Goal: Information Seeking & Learning: Learn about a topic

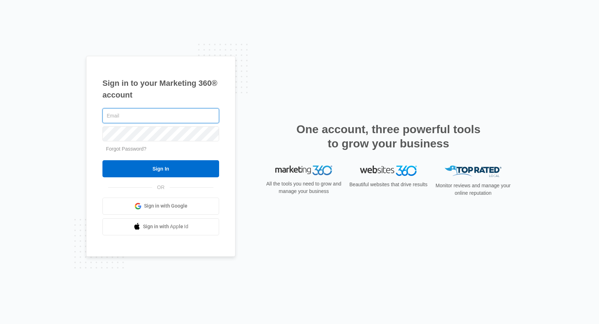
click at [154, 121] on input "text" at bounding box center [160, 115] width 117 height 15
type input "lee.isak@yahoo.com"
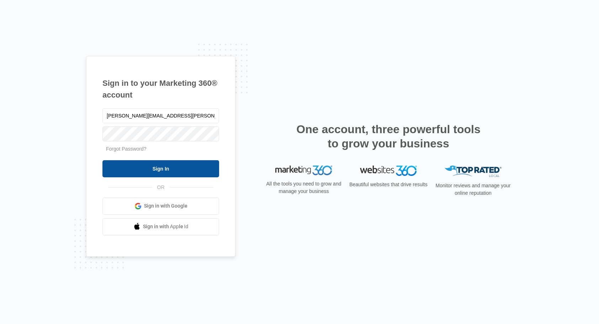
click at [179, 162] on input "Sign In" at bounding box center [160, 168] width 117 height 17
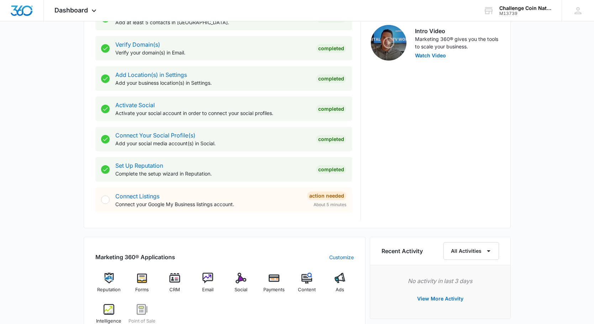
scroll to position [213, 0]
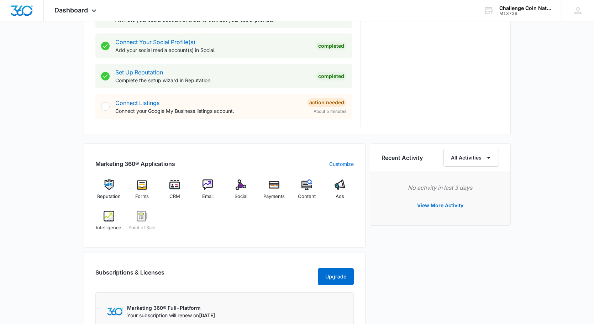
scroll to position [356, 0]
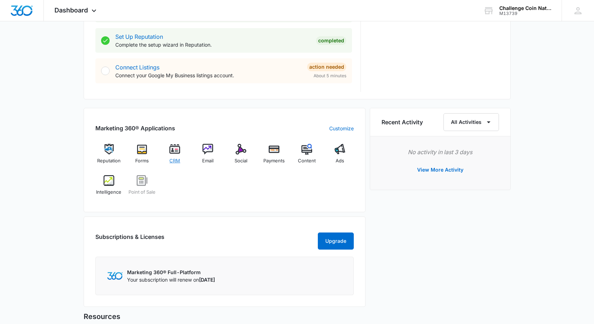
click at [179, 149] on img at bounding box center [174, 149] width 11 height 11
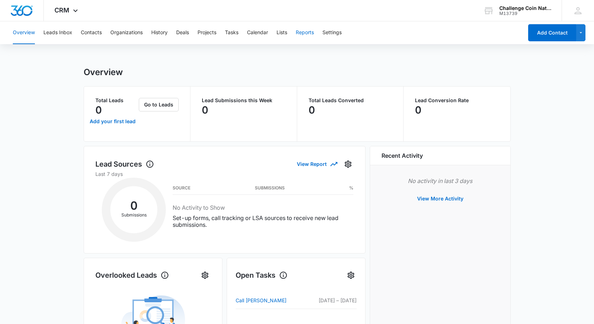
click at [303, 32] on button "Reports" at bounding box center [305, 32] width 18 height 23
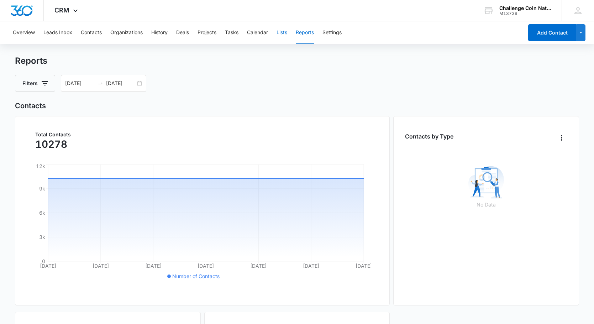
click at [284, 30] on button "Lists" at bounding box center [281, 32] width 11 height 23
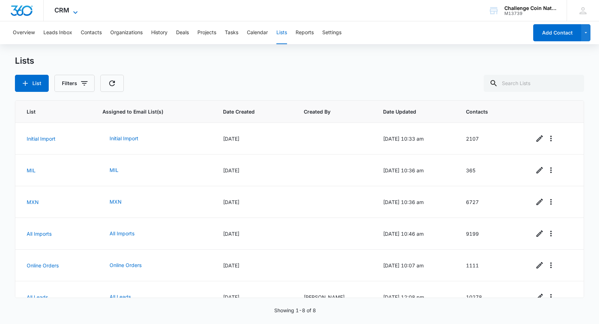
click at [74, 10] on icon at bounding box center [75, 12] width 9 height 9
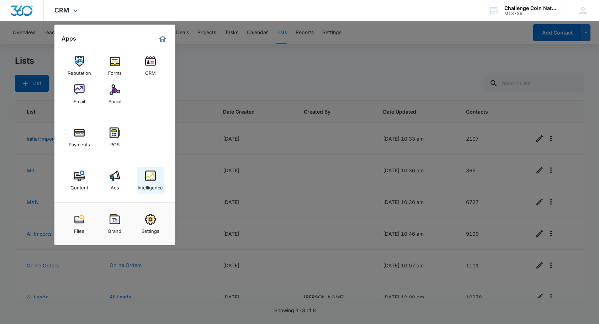
click at [147, 176] on img at bounding box center [150, 175] width 11 height 11
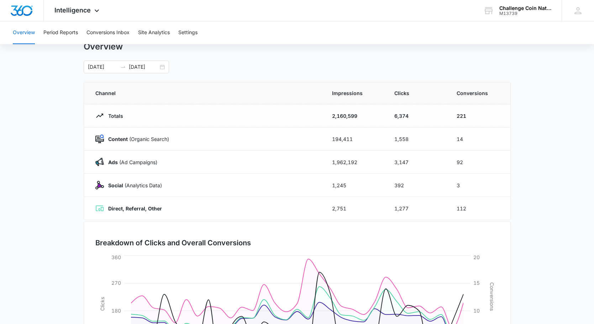
scroll to position [10, 0]
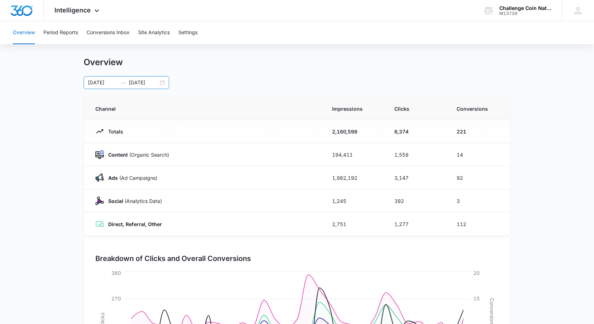
click at [162, 81] on div "09/06/2025 10/06/2025" at bounding box center [126, 82] width 85 height 13
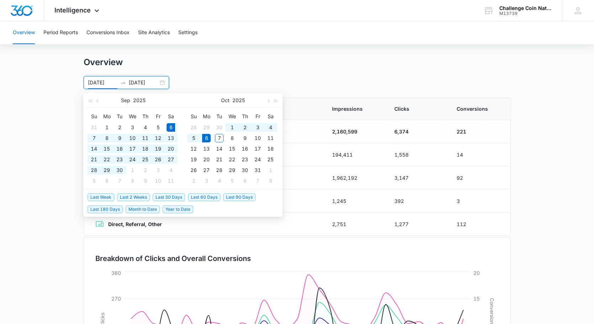
click at [151, 81] on input "10/06/2025" at bounding box center [144, 83] width 30 height 8
type input "10/06/2025"
click at [174, 207] on span "Year to Date" at bounding box center [178, 209] width 31 height 8
type input "01/01/2025"
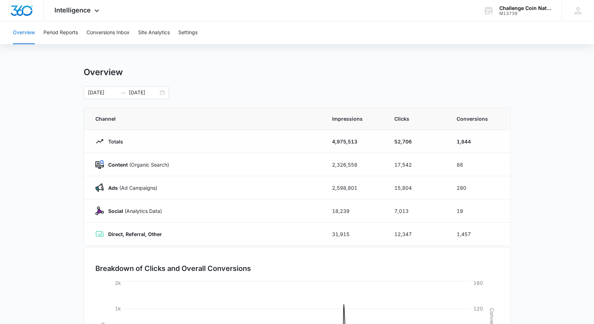
click at [58, 168] on main "Overview 01/01/2025 10/06/2025 Sep 2025 Su Mo Tu We Th Fr Sa 31 1 2 3 4 5 6 7 8…" at bounding box center [297, 254] width 594 height 374
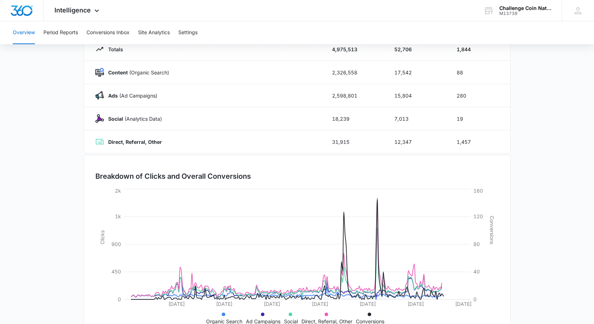
scroll to position [117, 0]
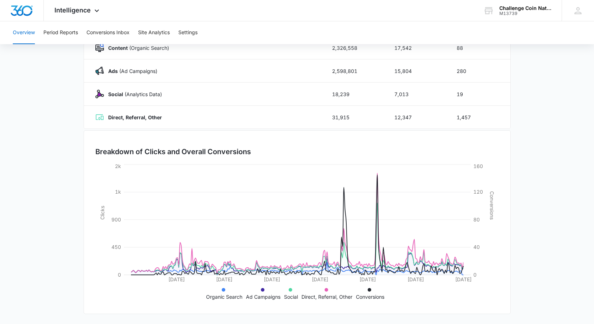
click at [222, 291] on icon at bounding box center [224, 290] width 4 height 4
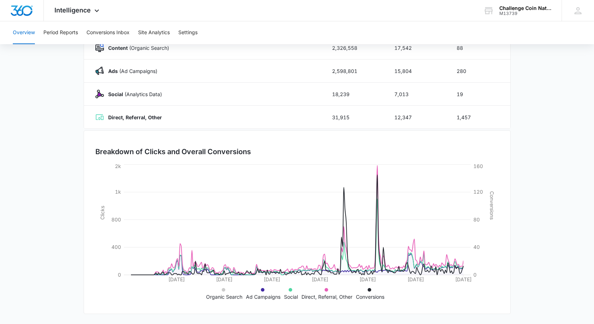
drag, startPoint x: 258, startPoint y: 290, endPoint x: 263, endPoint y: 290, distance: 4.3
click at [259, 290] on li "Ad Campaigns" at bounding box center [263, 292] width 35 height 15
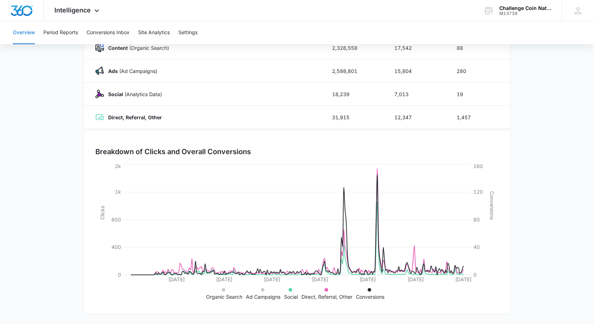
click at [289, 291] on icon at bounding box center [291, 290] width 4 height 4
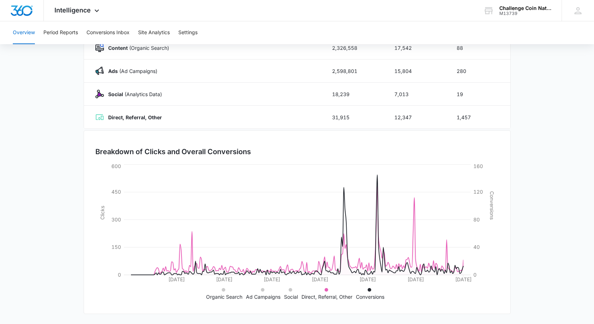
click at [326, 287] on li "Direct, Referral, Other" at bounding box center [326, 292] width 51 height 15
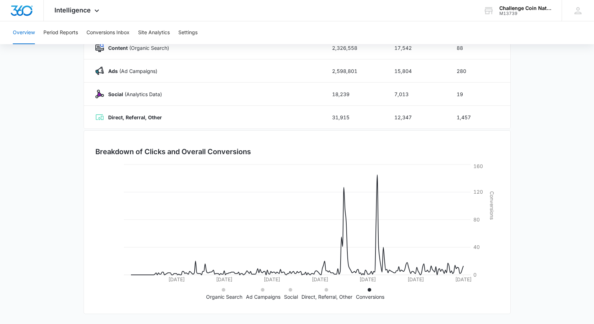
click at [326, 292] on li "Direct, Referral, Other" at bounding box center [326, 292] width 51 height 15
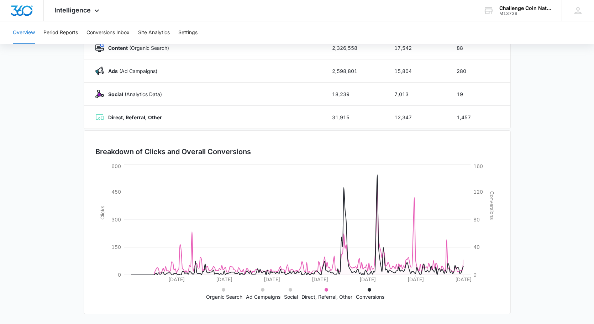
click at [289, 289] on icon at bounding box center [291, 290] width 4 height 4
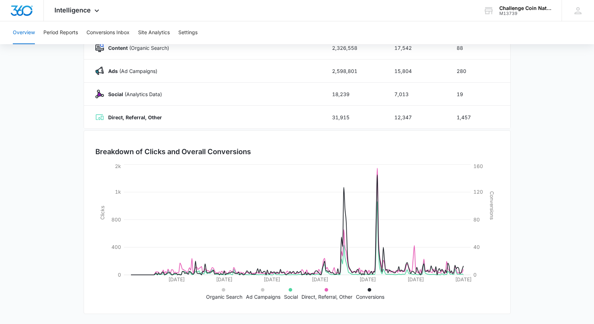
click at [326, 291] on icon at bounding box center [326, 290] width 4 height 4
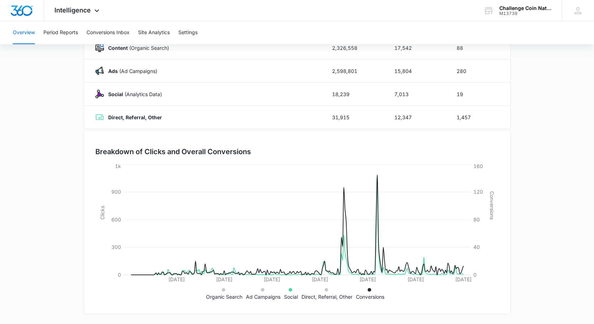
click at [368, 289] on icon at bounding box center [370, 290] width 4 height 4
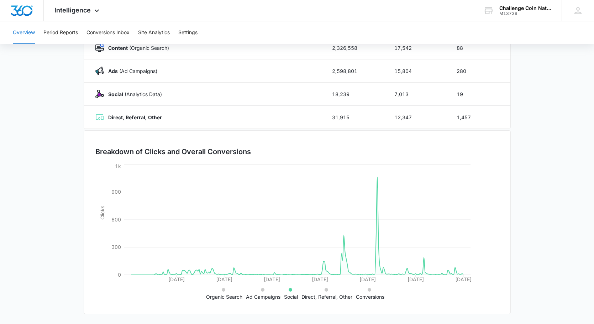
click at [368, 289] on icon at bounding box center [370, 290] width 4 height 4
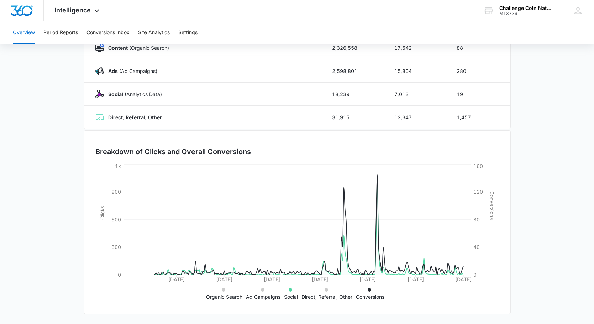
click at [261, 289] on icon at bounding box center [263, 290] width 4 height 4
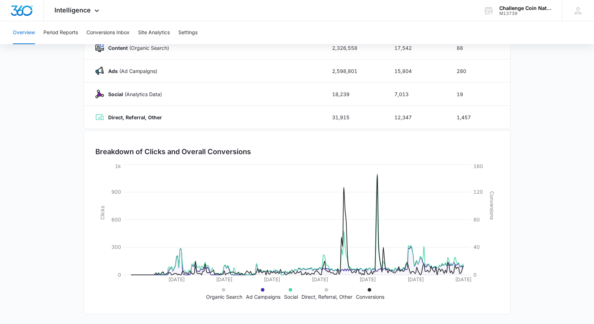
click at [263, 289] on icon at bounding box center [263, 290] width 4 height 4
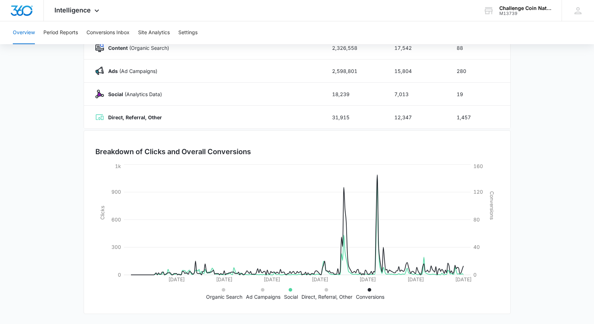
click at [263, 289] on icon at bounding box center [263, 290] width 4 height 4
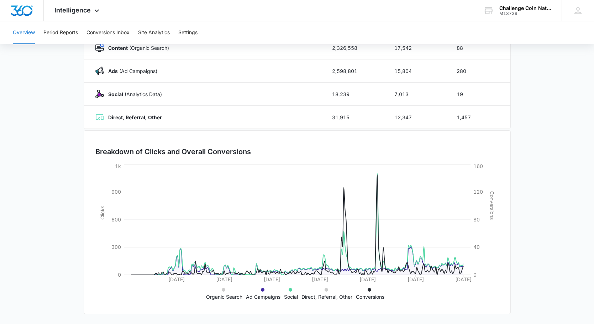
click at [263, 289] on icon at bounding box center [263, 290] width 4 height 4
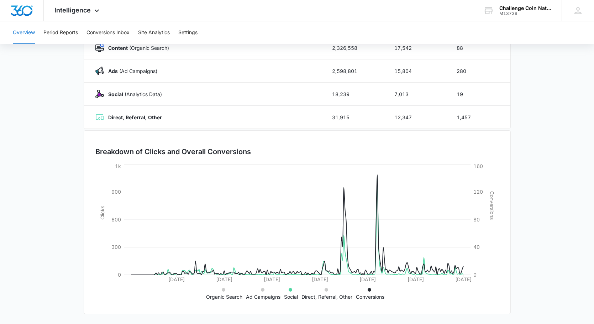
click at [263, 289] on icon at bounding box center [263, 290] width 4 height 4
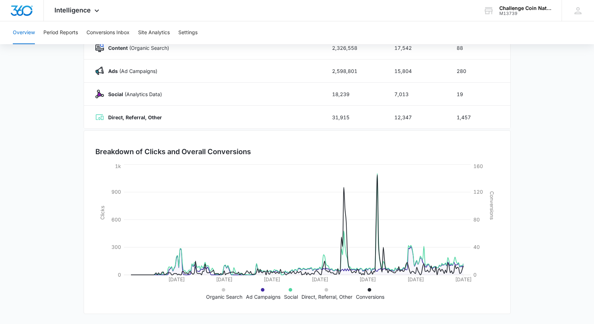
click at [263, 289] on icon at bounding box center [263, 290] width 4 height 4
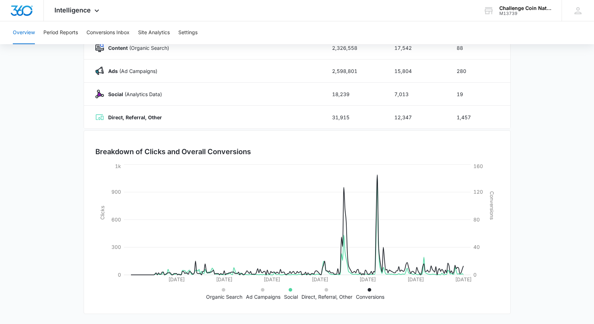
click at [263, 289] on icon at bounding box center [263, 290] width 4 height 4
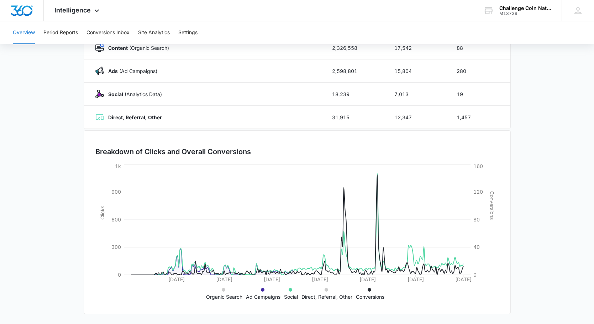
click at [263, 289] on icon at bounding box center [263, 290] width 4 height 4
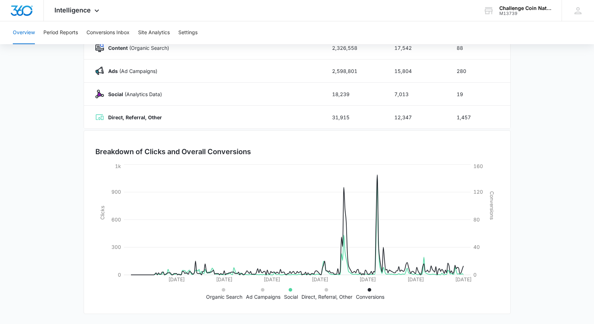
click at [263, 289] on icon at bounding box center [263, 290] width 4 height 4
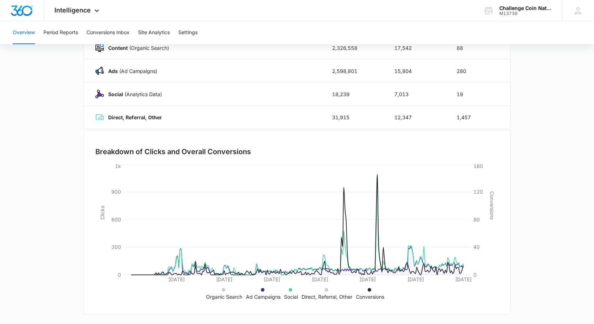
click at [263, 289] on icon at bounding box center [263, 290] width 4 height 4
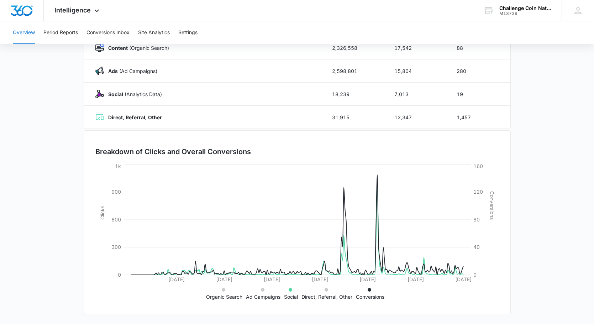
click at [263, 289] on icon at bounding box center [263, 290] width 4 height 4
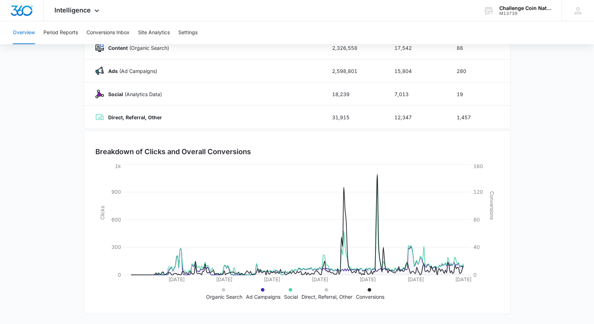
click at [263, 289] on icon at bounding box center [263, 290] width 4 height 4
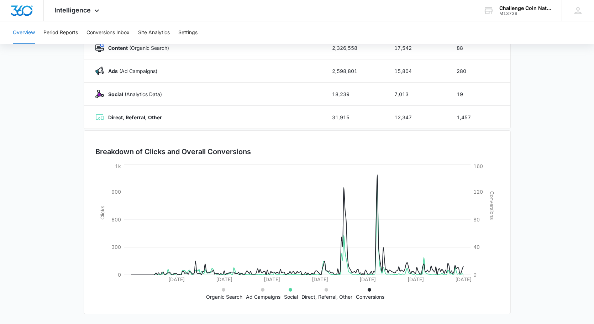
click at [226, 291] on li "Organic Search" at bounding box center [224, 292] width 36 height 15
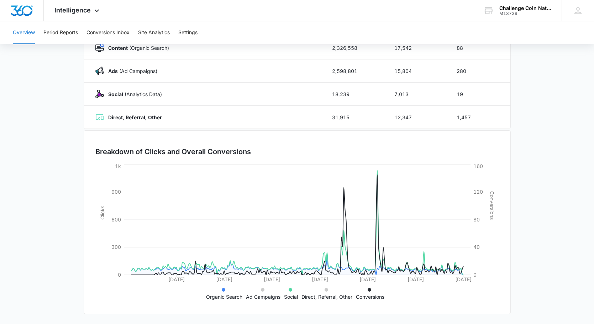
click at [225, 290] on li "Organic Search" at bounding box center [224, 292] width 36 height 15
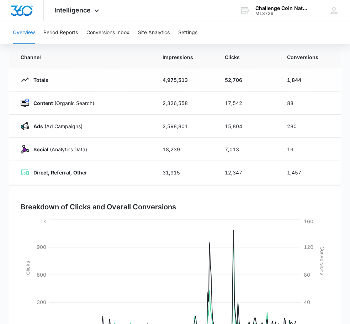
scroll to position [0, 0]
